Goal: Complete application form

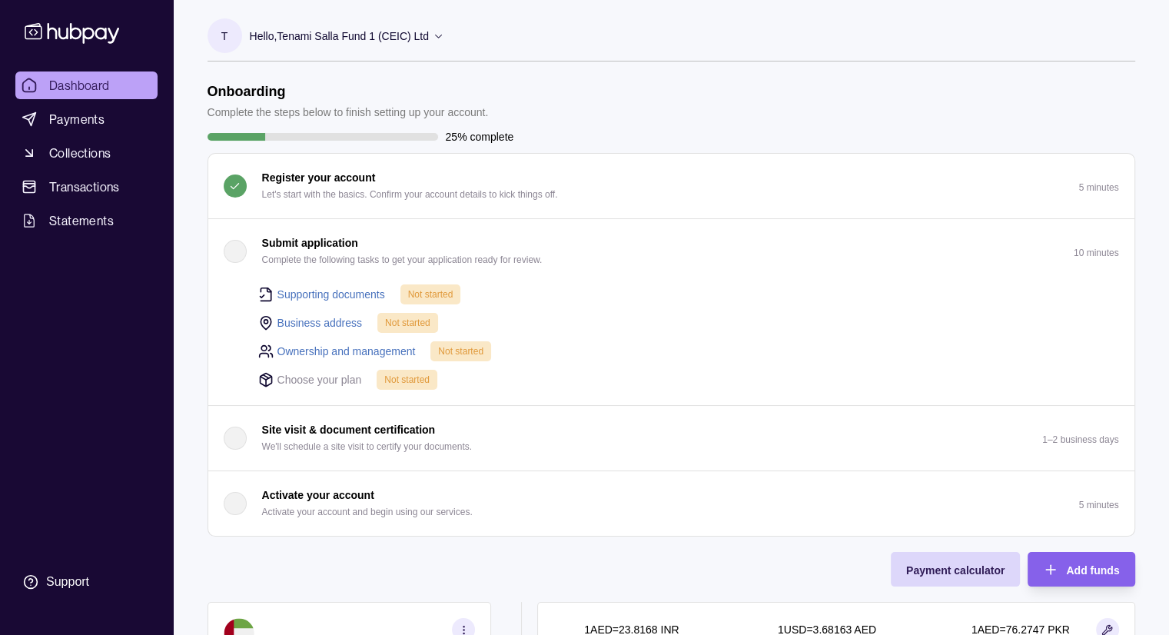
click at [339, 380] on p "Choose your plan" at bounding box center [320, 379] width 85 height 17
click at [381, 380] on div "Not started" at bounding box center [407, 380] width 61 height 20
click at [347, 293] on link "Supporting documents" at bounding box center [332, 294] width 108 height 17
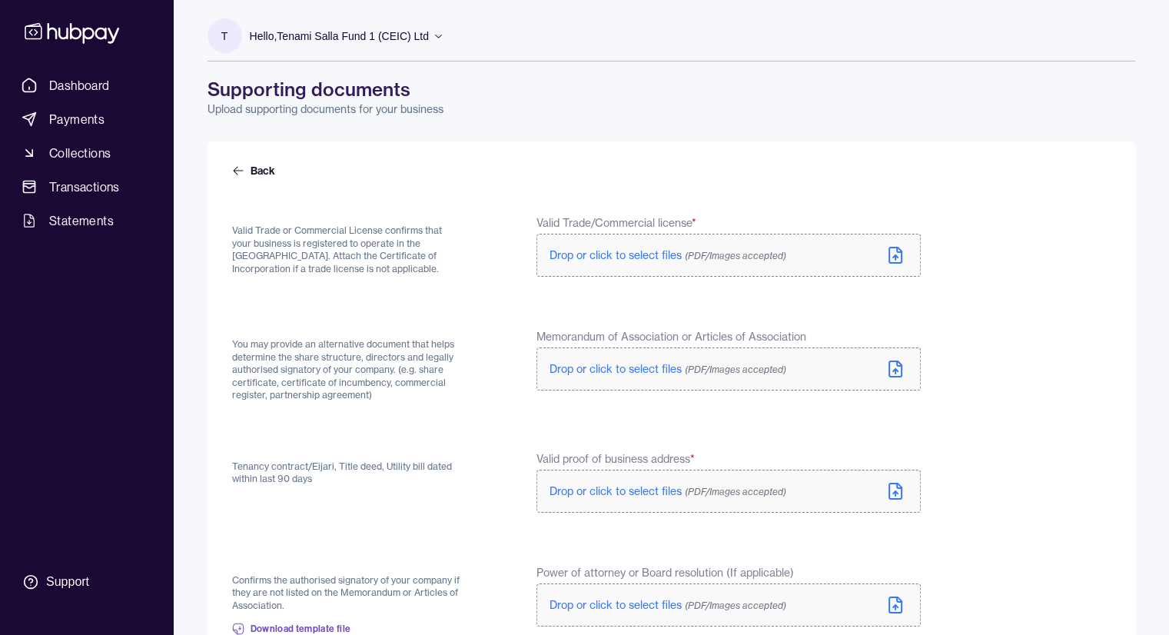
click at [652, 249] on span "Drop or click to select files (PDF/Images accepted)" at bounding box center [668, 255] width 237 height 14
click at [629, 253] on span "Drop or click to select files (PDF/Images accepted)" at bounding box center [668, 255] width 237 height 14
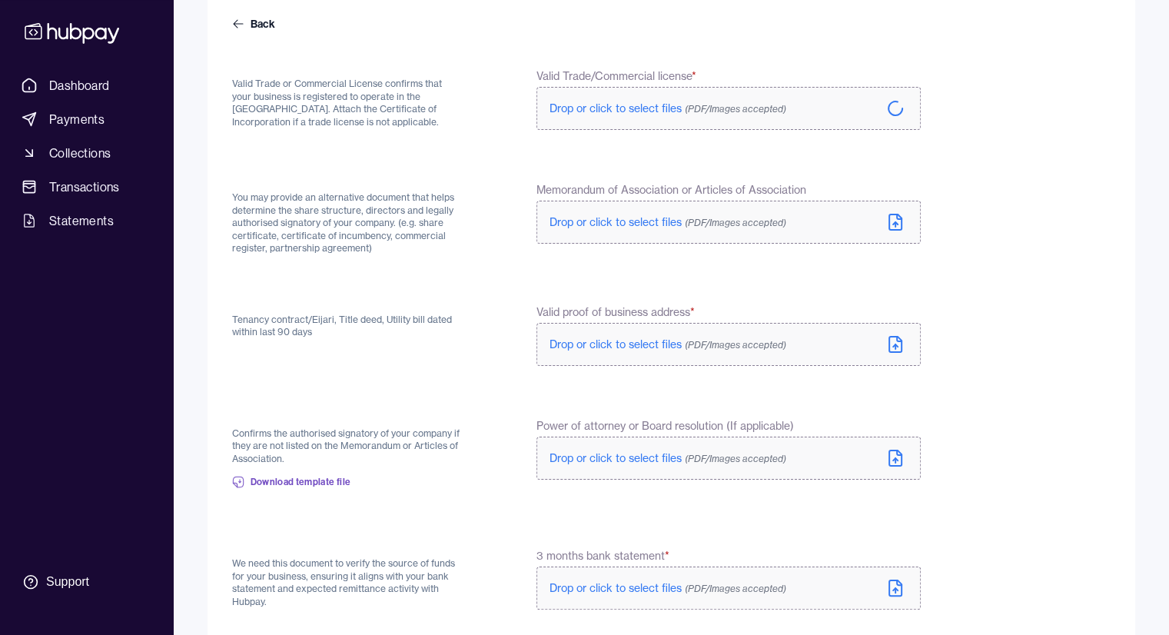
scroll to position [154, 0]
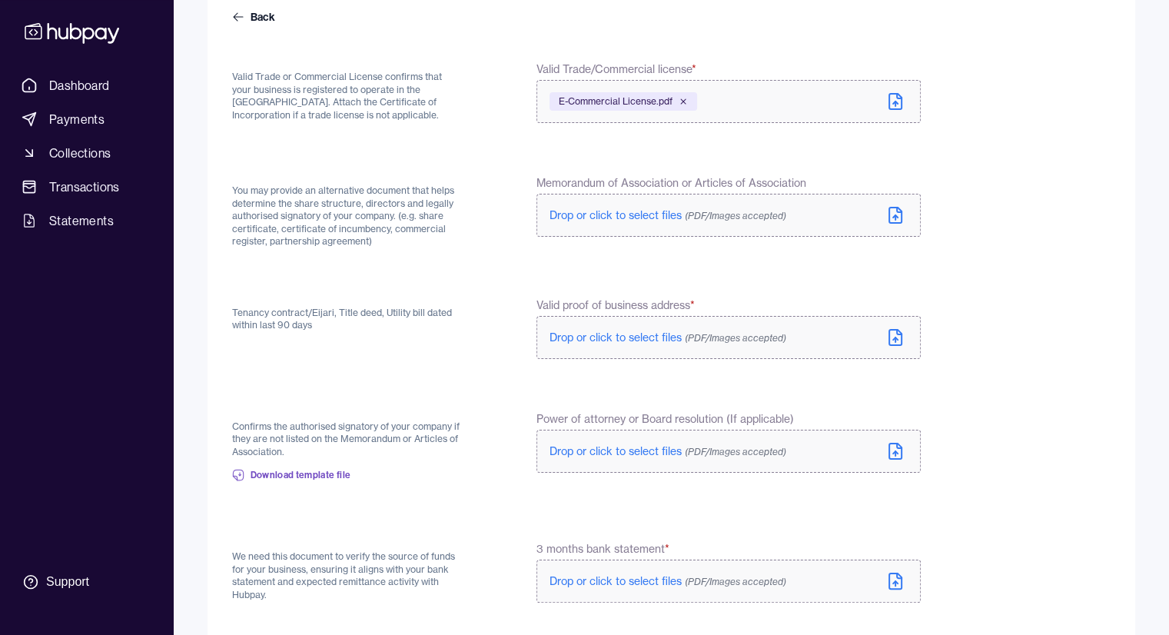
click at [595, 215] on span "Drop or click to select files (PDF/Images accepted)" at bounding box center [668, 215] width 237 height 14
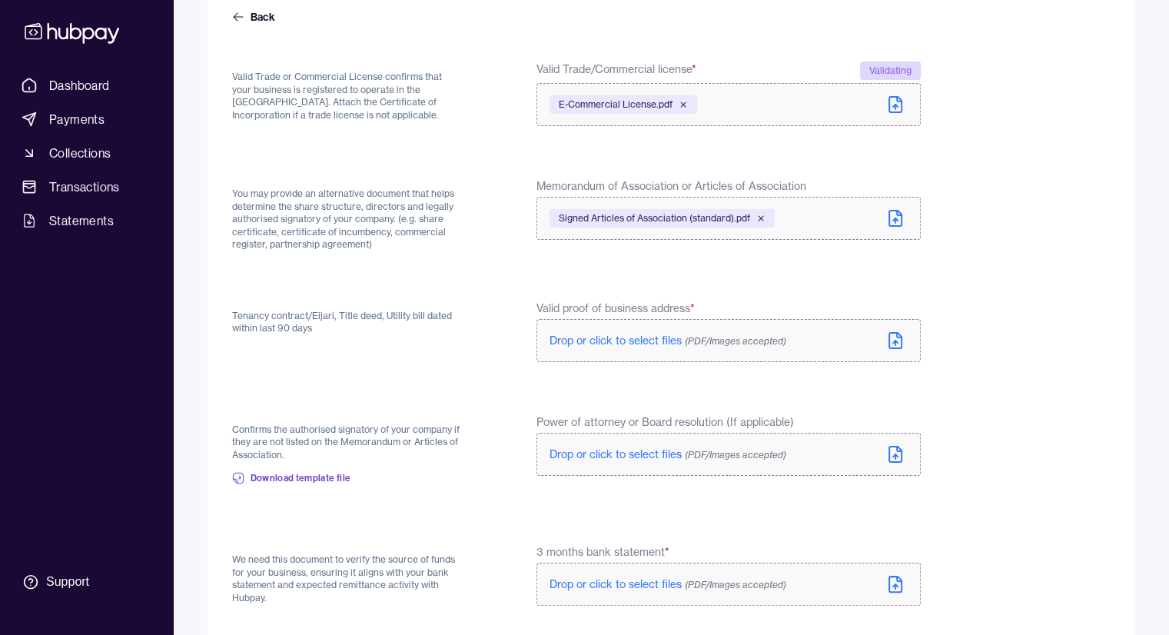
click at [590, 348] on p "Drop or click to select files (PDF/Images accepted)" at bounding box center [668, 340] width 237 height 15
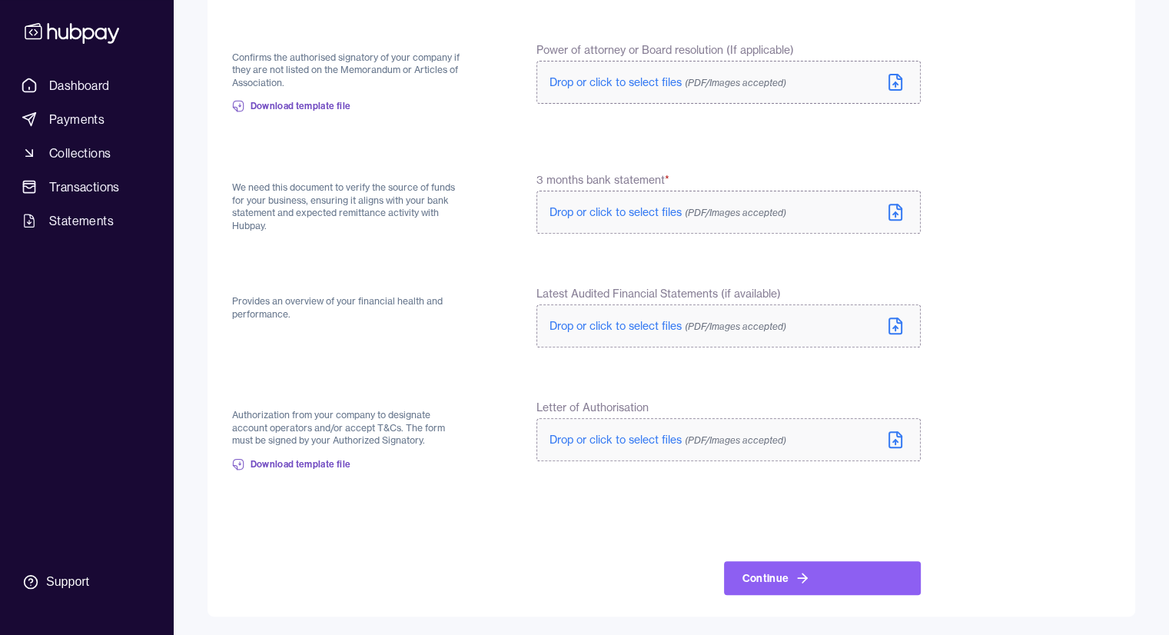
scroll to position [526, 0]
click at [253, 467] on span "Download template file" at bounding box center [301, 464] width 101 height 12
